Goal: Transaction & Acquisition: Purchase product/service

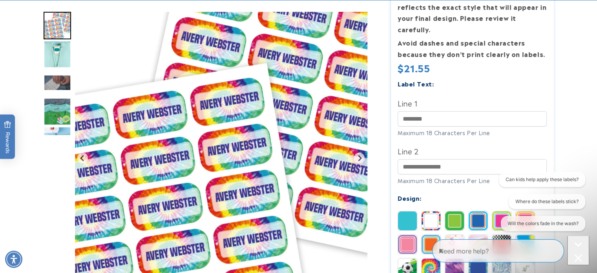
scroll to position [196, 0]
click at [55, 83] on img "Go to slide 3" at bounding box center [57, 83] width 27 height 16
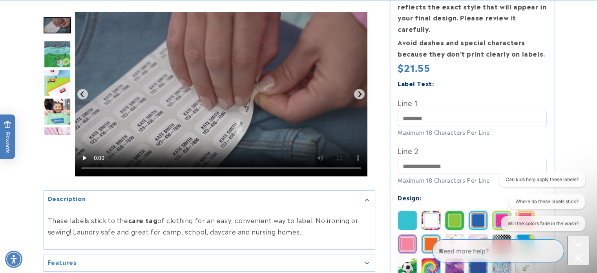
click at [50, 126] on div "Gallery Viewer" at bounding box center [57, 73] width 27 height 123
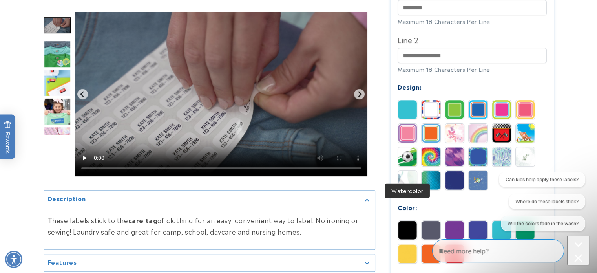
scroll to position [314, 0]
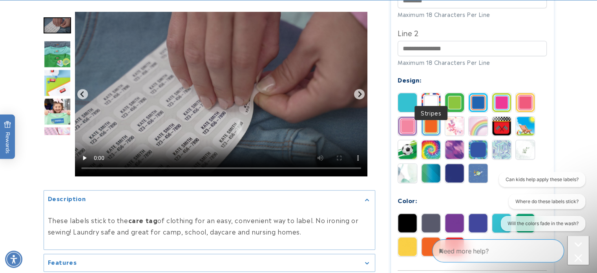
click at [432, 93] on img at bounding box center [431, 102] width 19 height 19
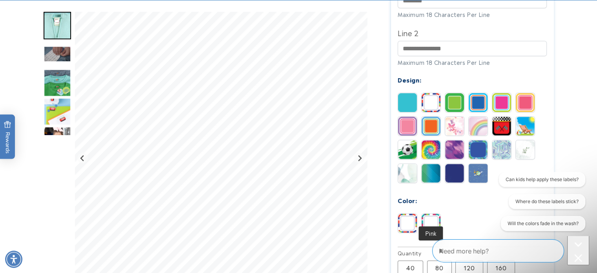
click at [431, 214] on img at bounding box center [431, 223] width 19 height 19
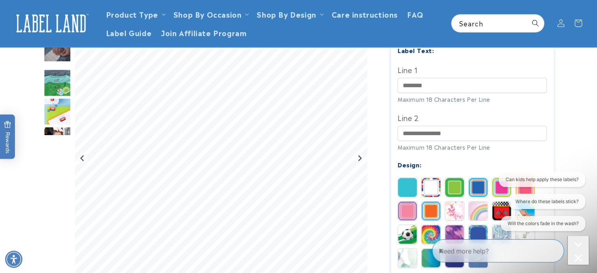
scroll to position [196, 0]
